Goal: Information Seeking & Learning: Learn about a topic

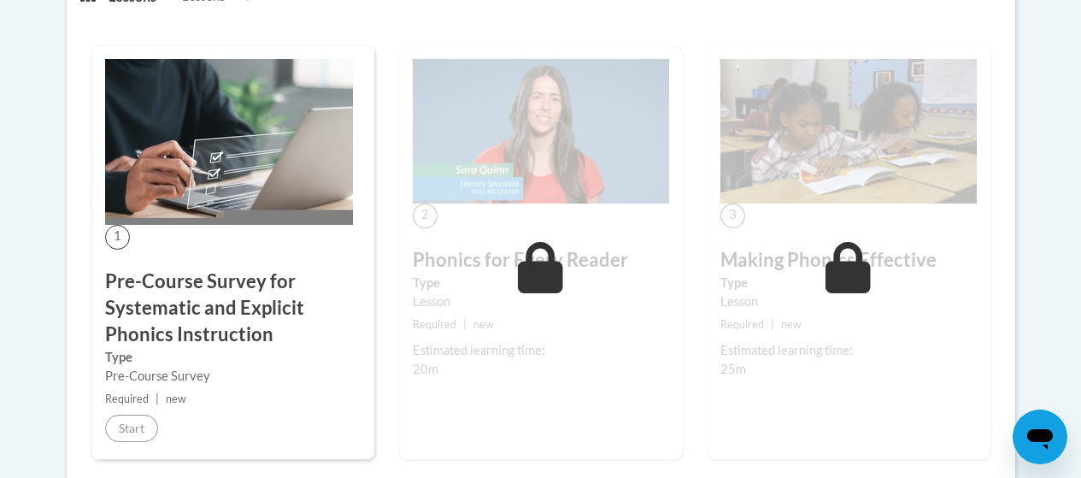
scroll to position [400, 0]
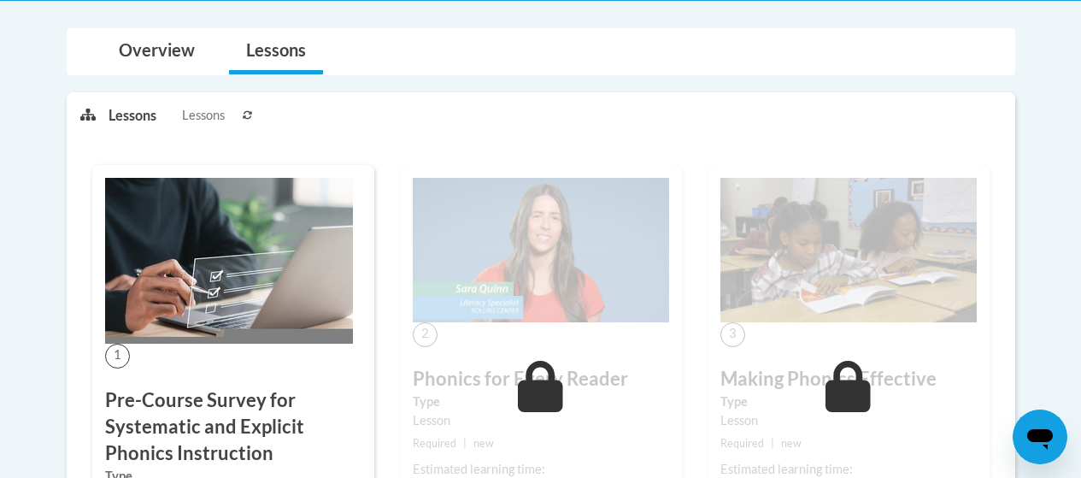
click at [134, 122] on p "Lessons" at bounding box center [132, 115] width 48 height 19
click at [214, 103] on li "Lessons Lessons" at bounding box center [172, 115] width 129 height 45
click at [167, 56] on link "Overview" at bounding box center [157, 51] width 110 height 45
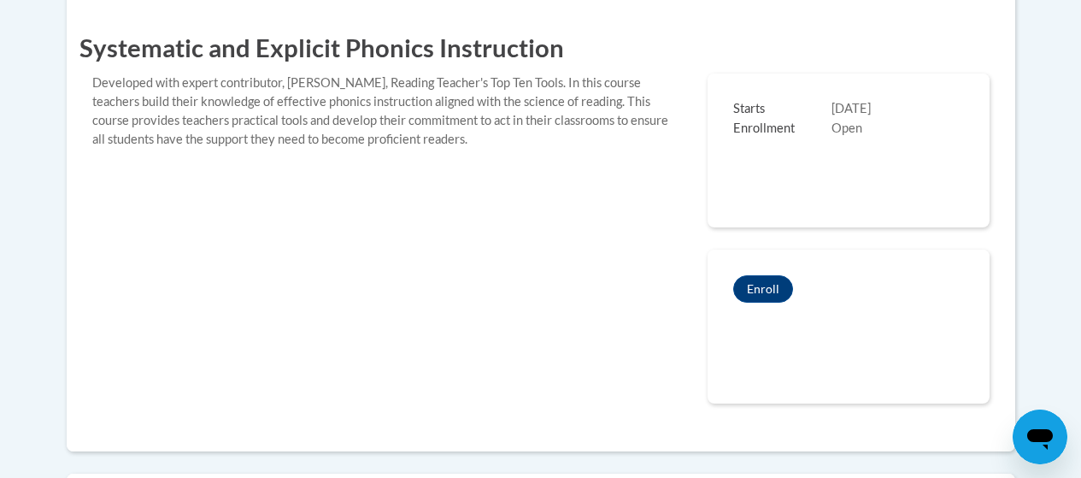
scroll to position [506, 0]
click at [803, 136] on div "Enrollment Open" at bounding box center [848, 128] width 231 height 20
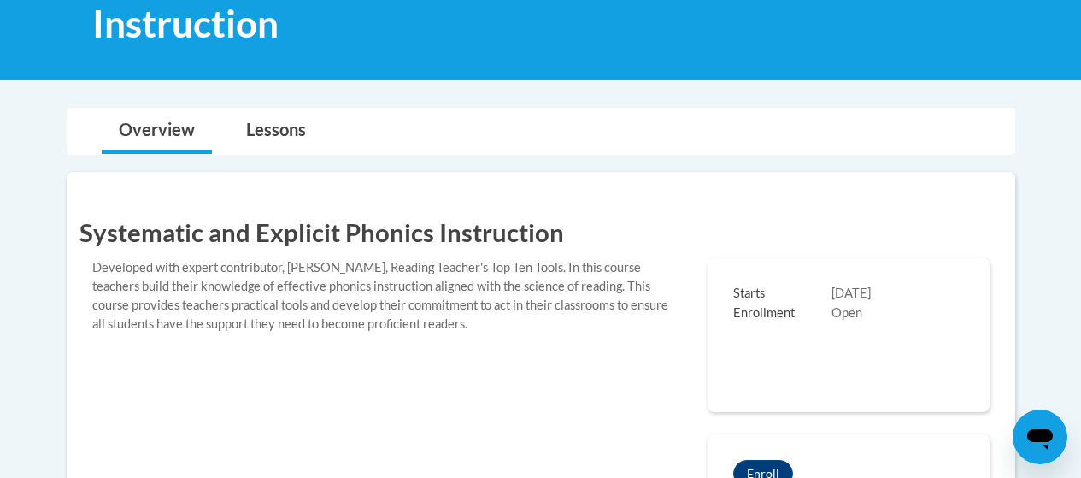
scroll to position [271, 0]
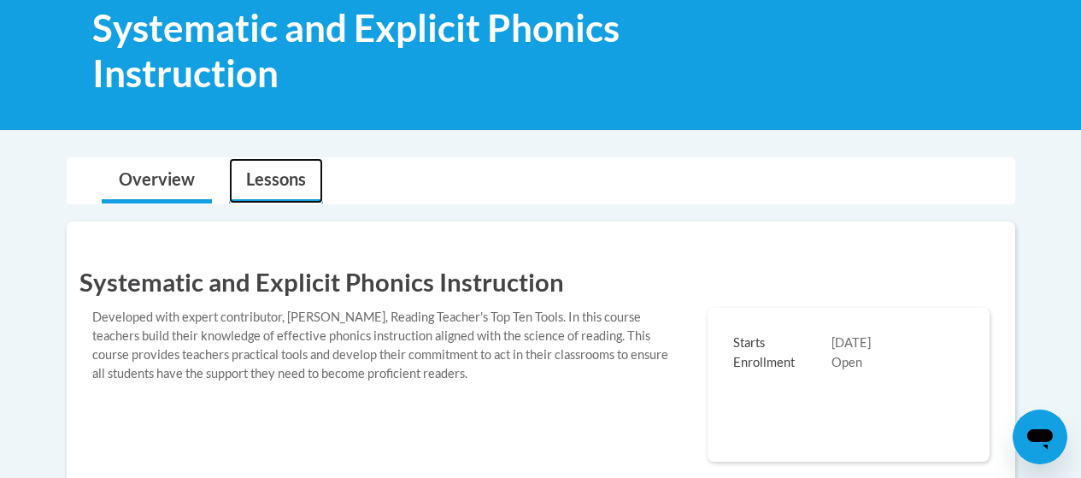
click at [278, 169] on link "Lessons" at bounding box center [276, 180] width 94 height 45
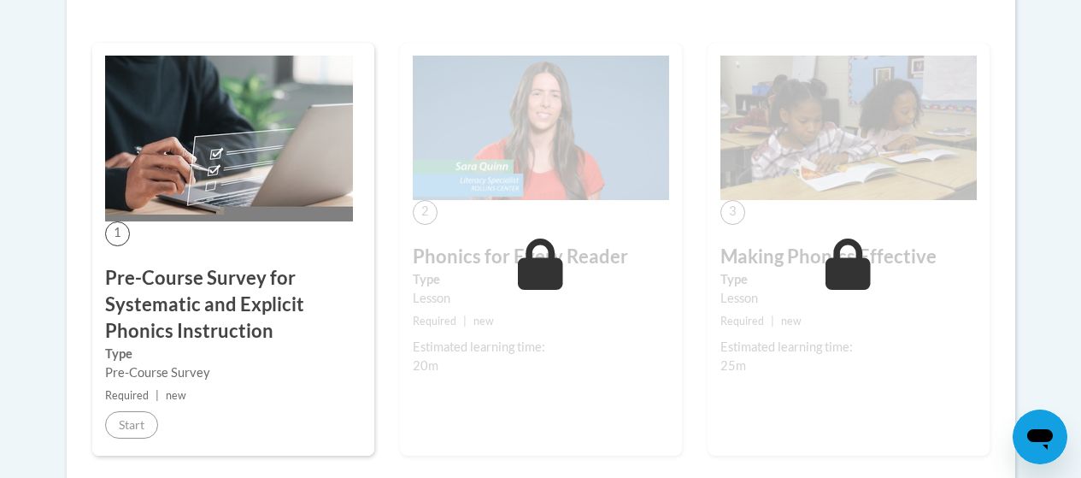
scroll to position [1031, 0]
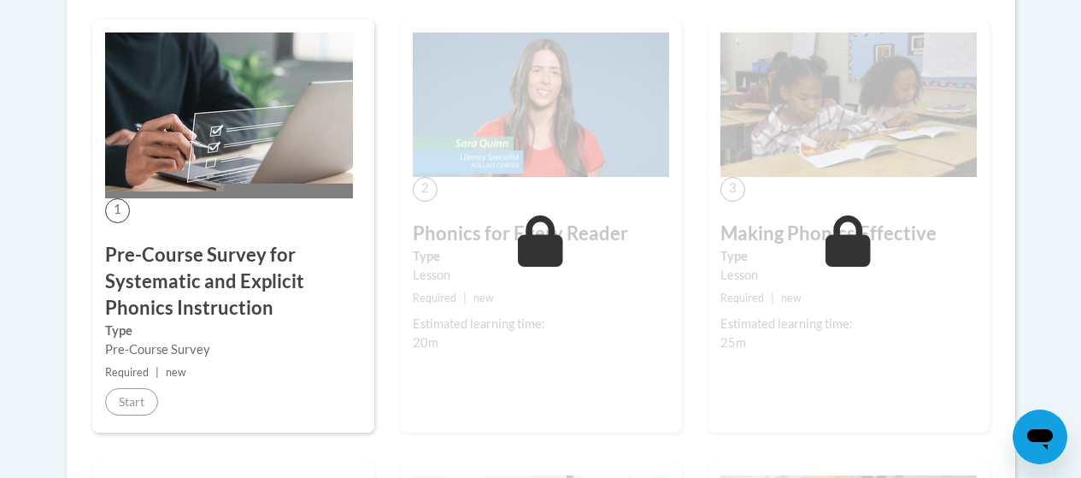
click at [484, 270] on div "Lesson" at bounding box center [541, 275] width 256 height 19
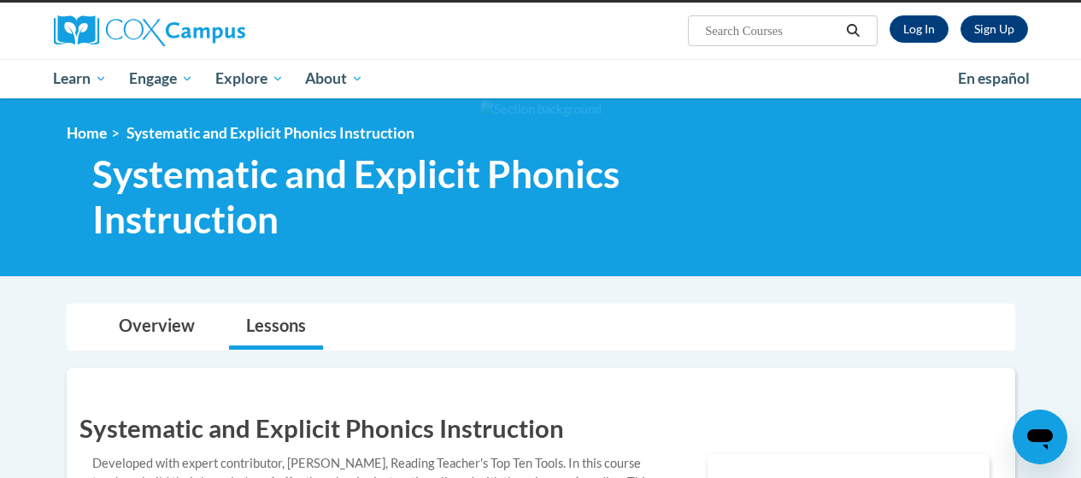
scroll to position [121, 0]
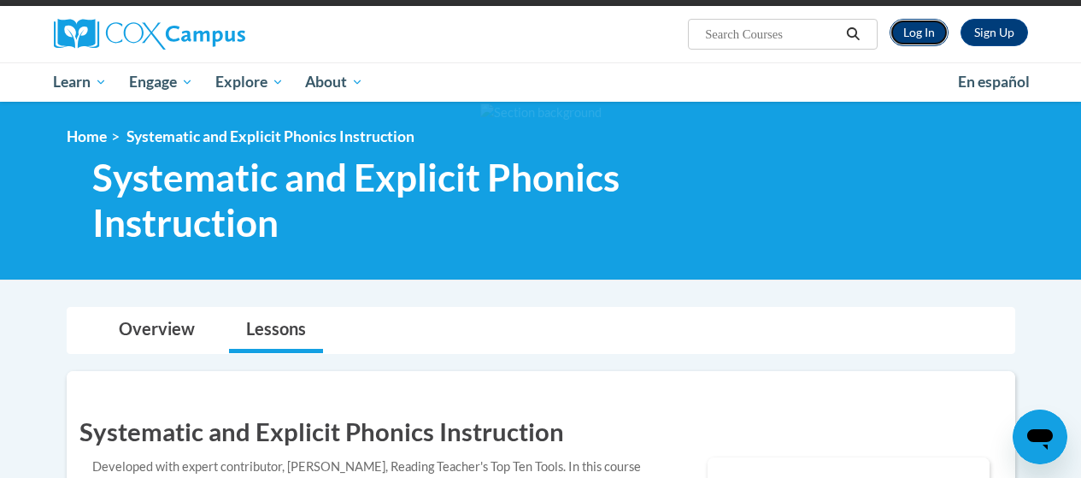
click at [803, 36] on link "Log In" at bounding box center [918, 32] width 59 height 27
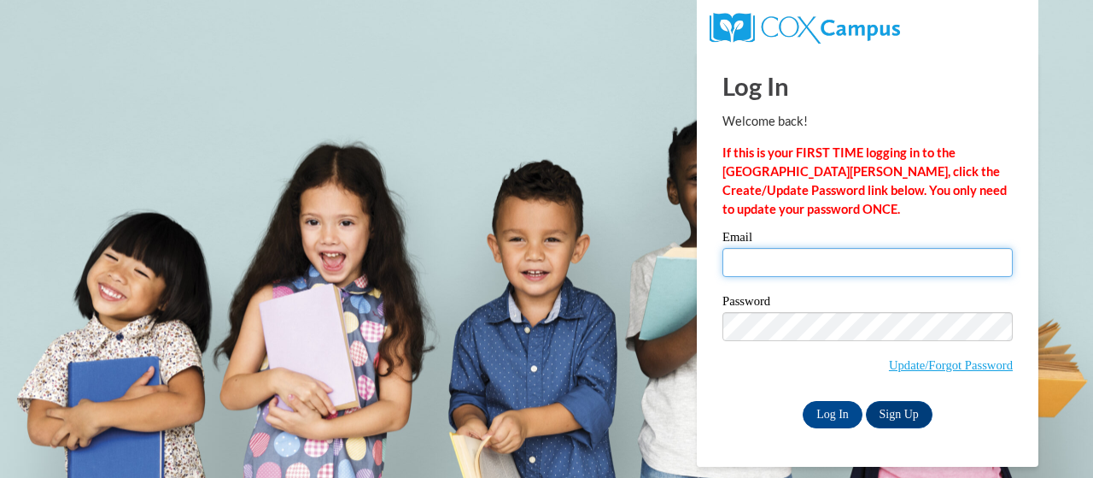
click at [752, 259] on input "Email" at bounding box center [868, 262] width 290 height 29
type input "jlee88@student.clayton.edu"
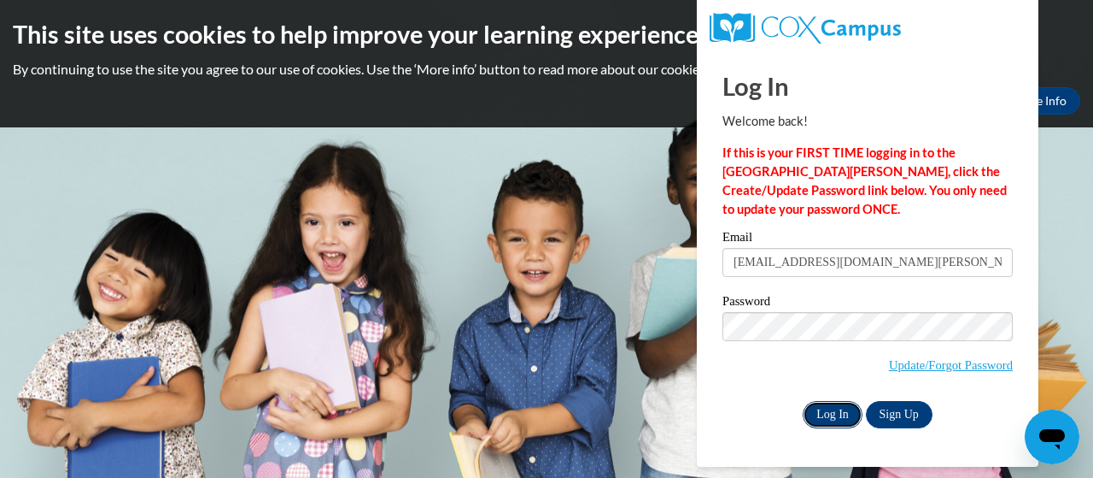
click at [841, 419] on input "Log In" at bounding box center [833, 414] width 60 height 27
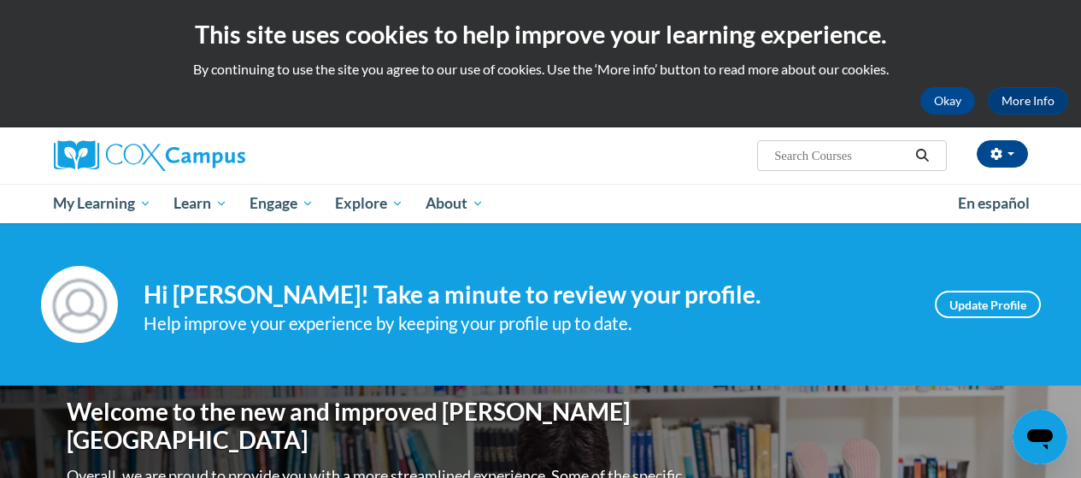
click at [667, 321] on div "Help improve your experience by keeping your profile up to date." at bounding box center [526, 323] width 765 height 28
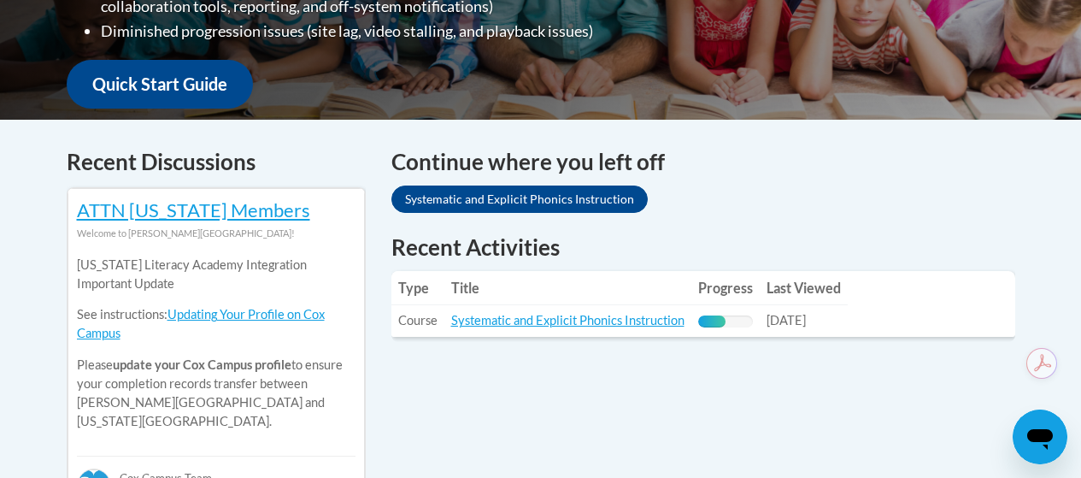
scroll to position [612, 0]
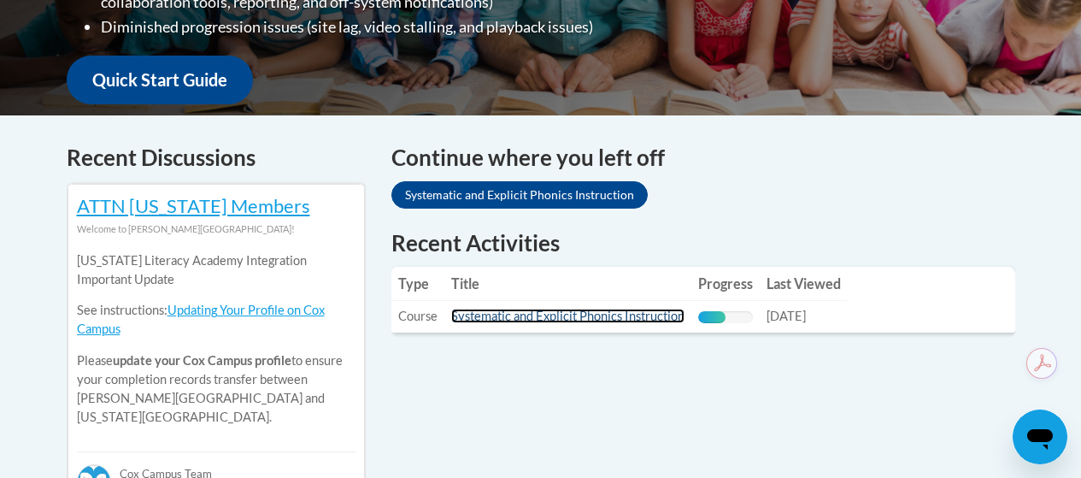
click at [654, 318] on link "Systematic and Explicit Phonics Instruction" at bounding box center [567, 315] width 233 height 15
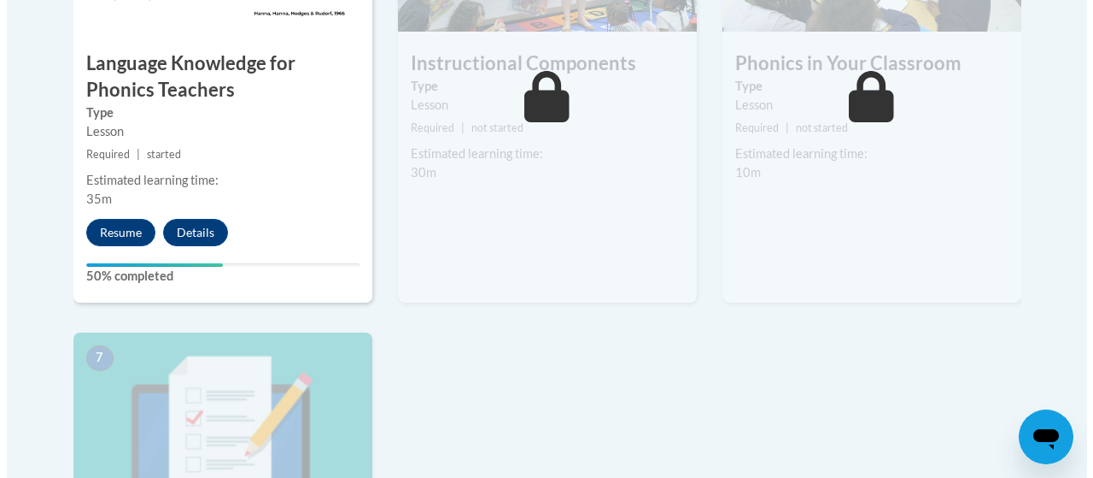
scroll to position [1229, 0]
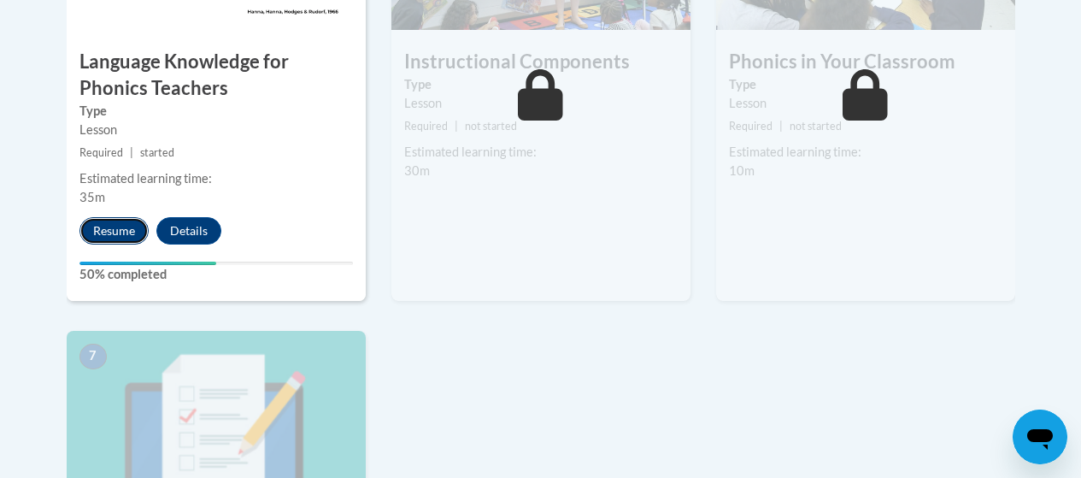
click at [118, 222] on button "Resume" at bounding box center [113, 230] width 69 height 27
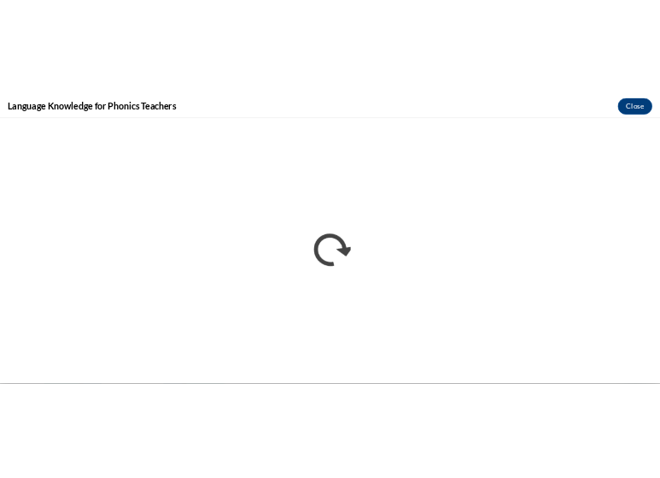
scroll to position [0, 0]
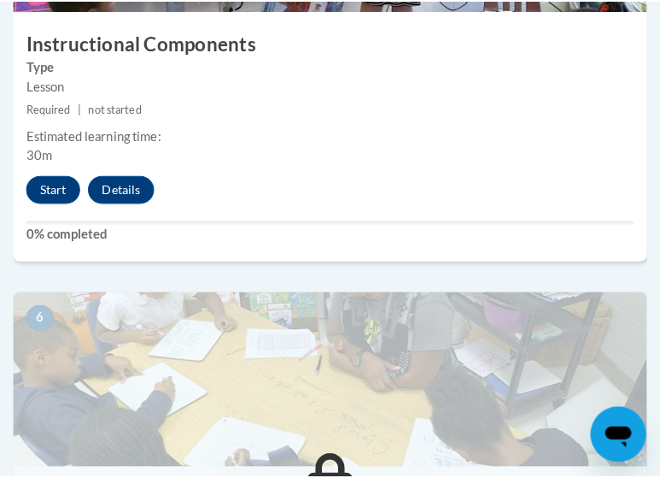
scroll to position [2554, 0]
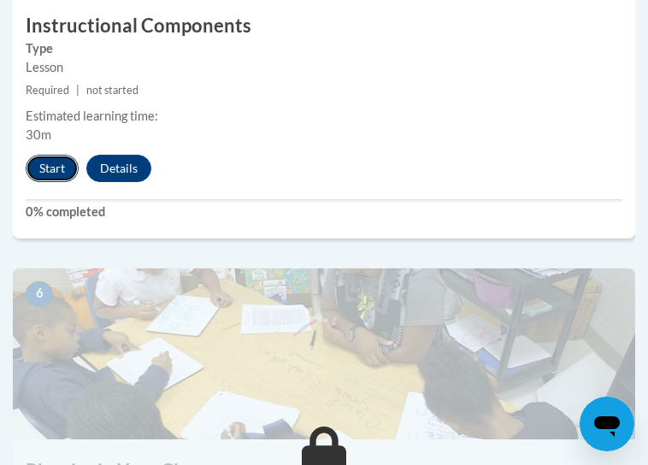
click at [68, 182] on button "Start" at bounding box center [52, 168] width 53 height 27
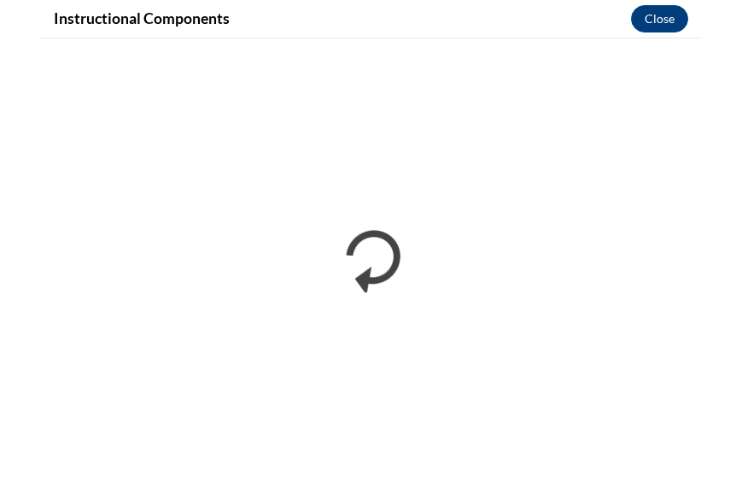
scroll to position [1909, 0]
